Goal: Navigation & Orientation: Find specific page/section

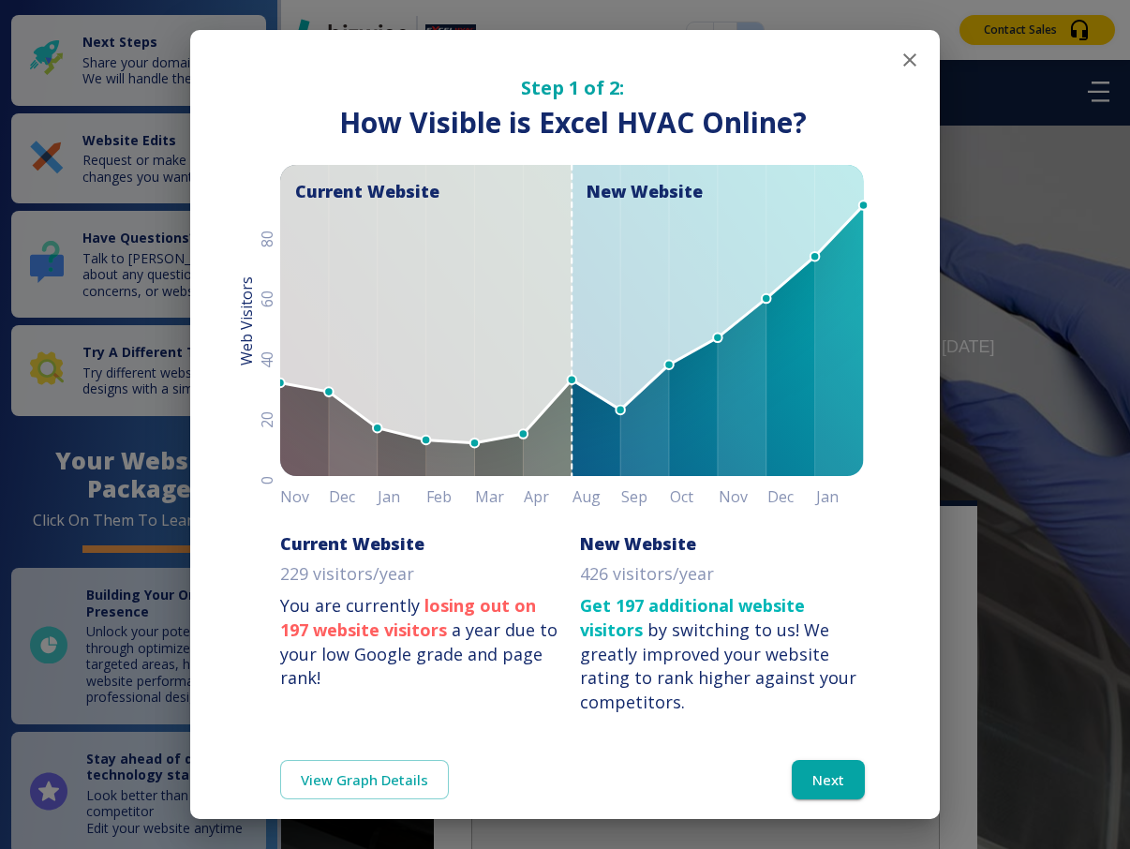
scroll to position [-2, 0]
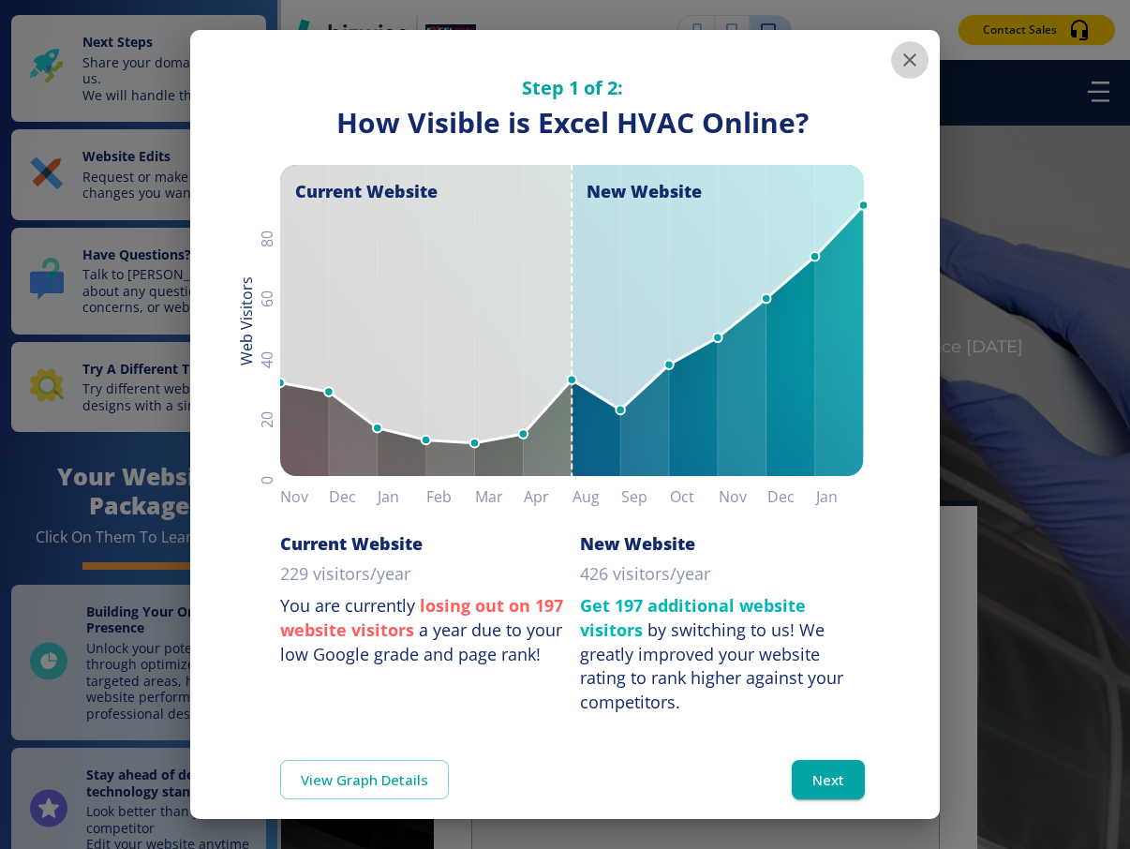
click at [904, 60] on icon "button" at bounding box center [910, 60] width 22 height 22
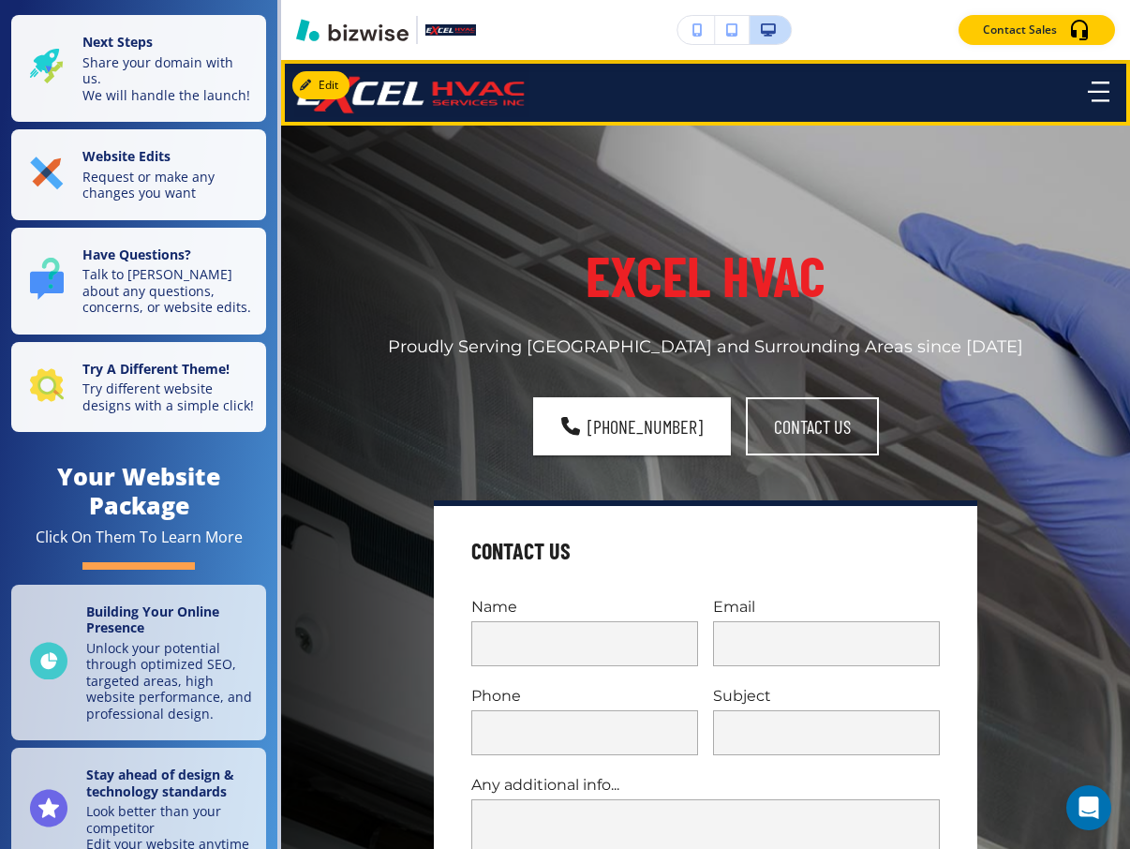
scroll to position [0, 0]
click at [1107, 99] on icon "button" at bounding box center [1099, 92] width 22 height 21
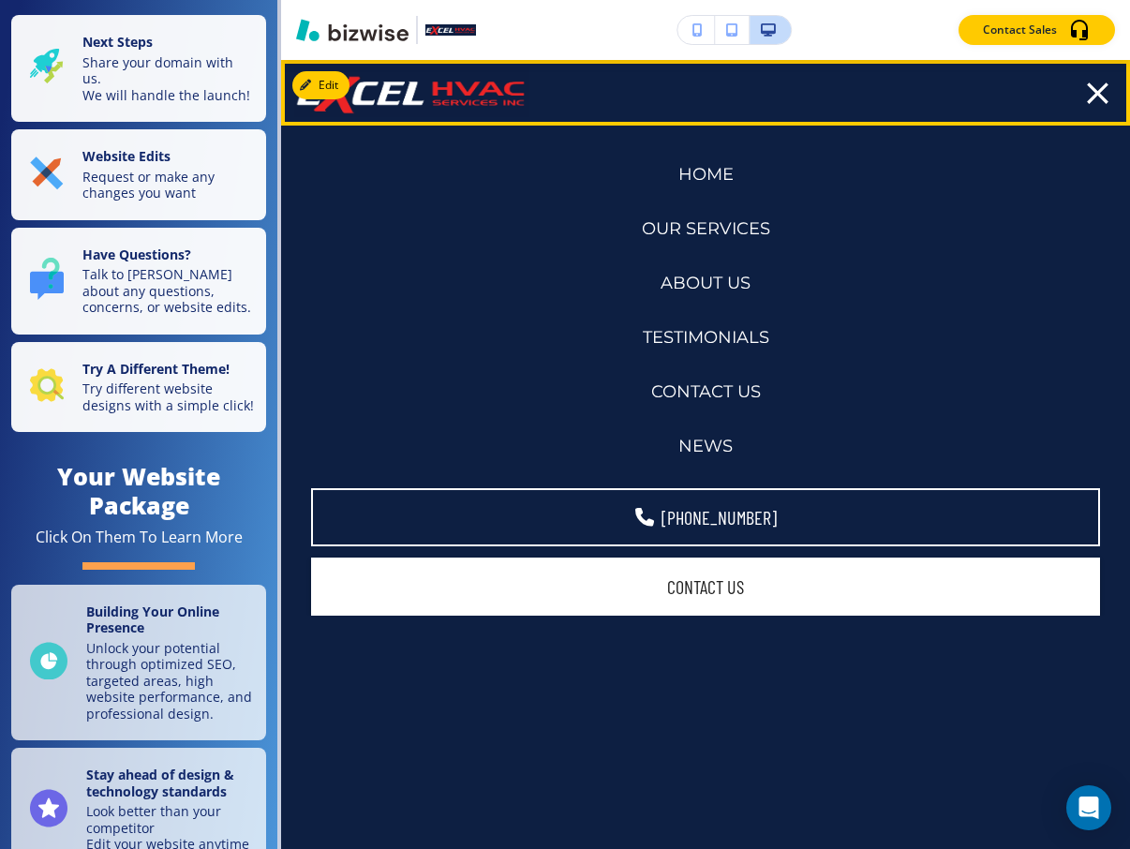
click at [1105, 99] on icon "button" at bounding box center [1098, 93] width 22 height 22
